Goal: Navigation & Orientation: Find specific page/section

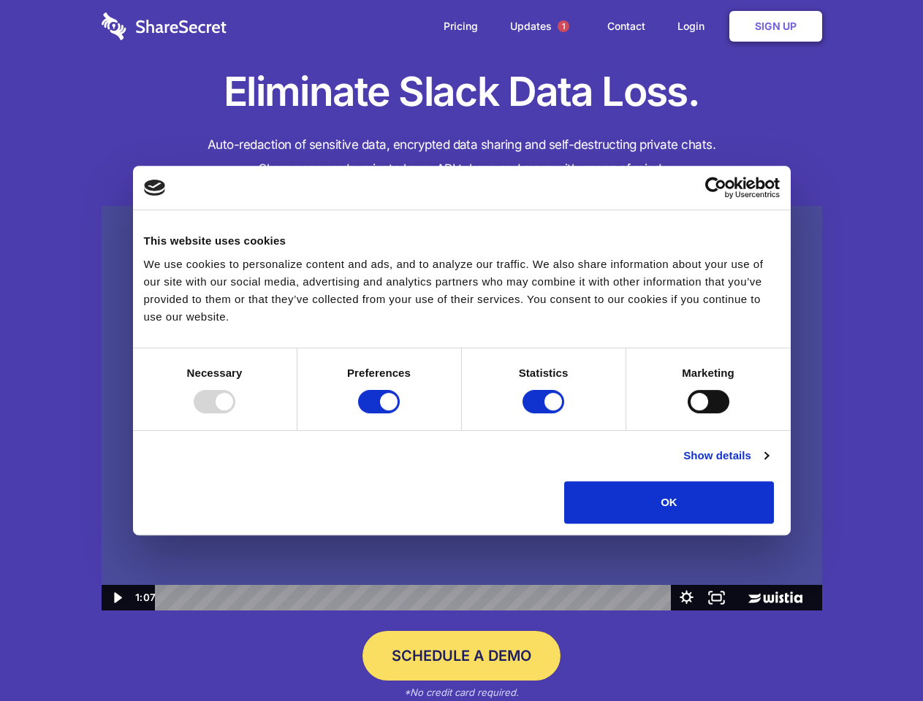
click at [461, 351] on img at bounding box center [462, 408] width 720 height 405
click at [235, 413] on div at bounding box center [215, 401] width 42 height 23
click at [400, 413] on input "Preferences" at bounding box center [379, 401] width 42 height 23
checkbox input "false"
click at [545, 413] on input "Statistics" at bounding box center [543, 401] width 42 height 23
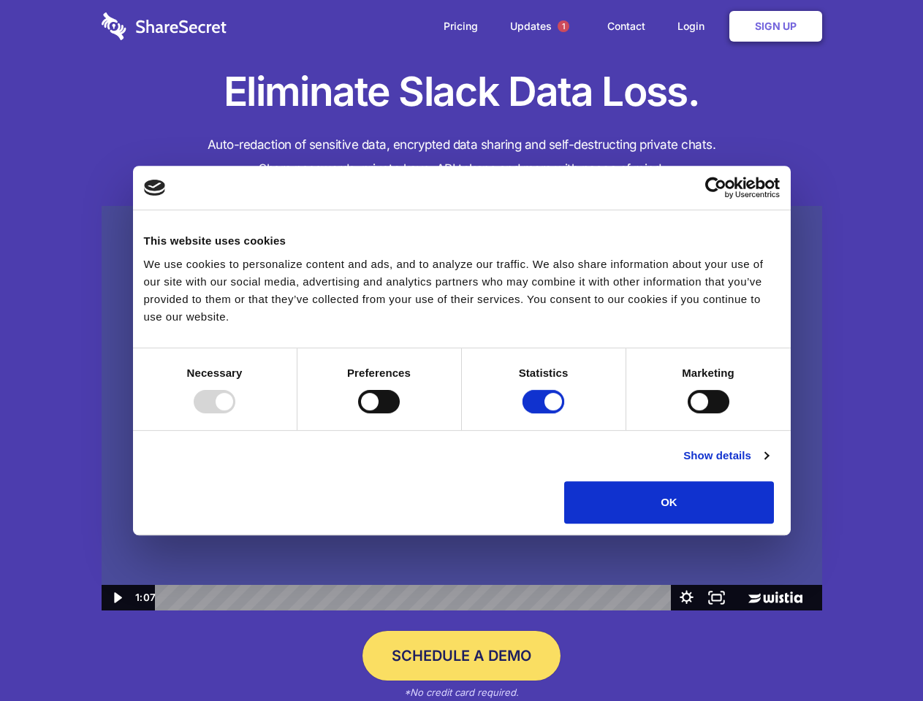
checkbox input "false"
click at [687, 413] on input "Marketing" at bounding box center [708, 401] width 42 height 23
checkbox input "true"
click at [768, 465] on link "Show details" at bounding box center [725, 456] width 85 height 18
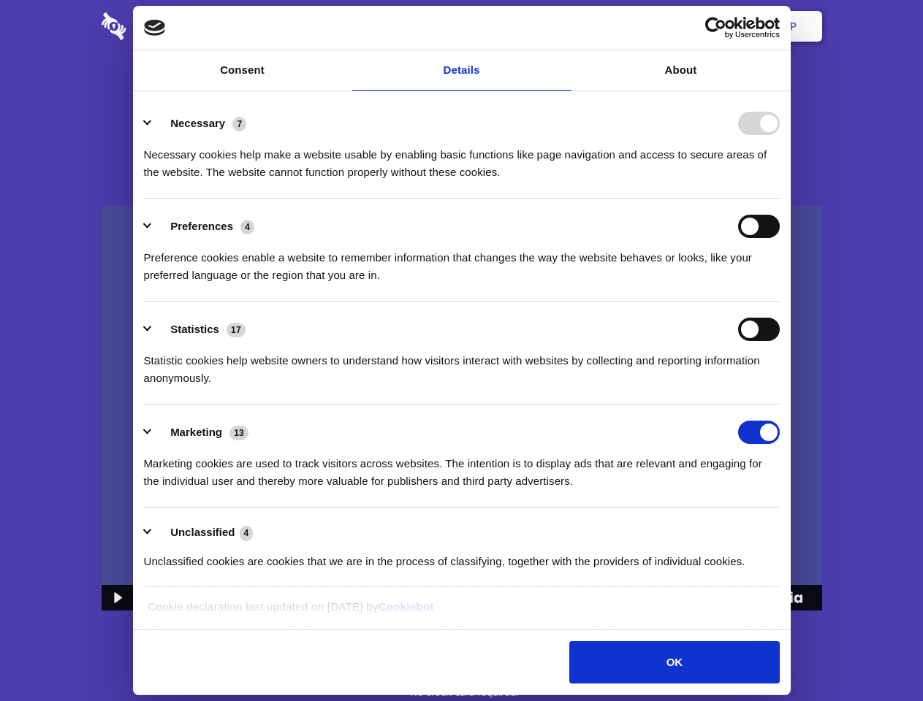
click at [779, 199] on li "Necessary 7 Necessary cookies help make a website usable by enabling basic func…" at bounding box center [462, 147] width 636 height 103
click at [563, 26] on span "1" at bounding box center [563, 26] width 12 height 12
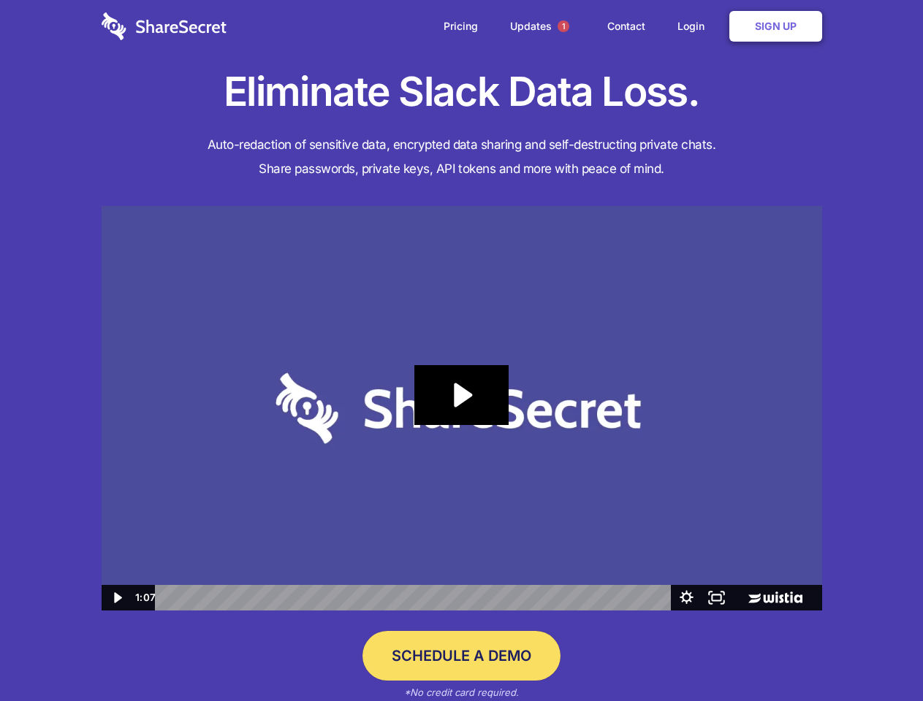
click at [462, 408] on icon "Play Video: Sharesecret Slack Extension" at bounding box center [461, 395] width 94 height 60
